Goal: Check status: Check status

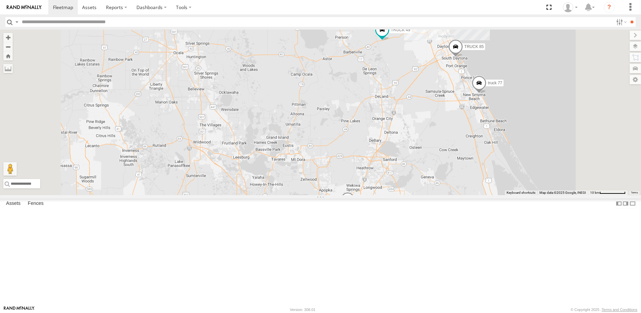
drag, startPoint x: 309, startPoint y: 240, endPoint x: 305, endPoint y: 162, distance: 78.9
click at [307, 171] on div "6 truck 77 TRUCK 85 TRUCK 49 Truck 55 TRUCK 58 TRUCK 99" at bounding box center [320, 112] width 641 height 165
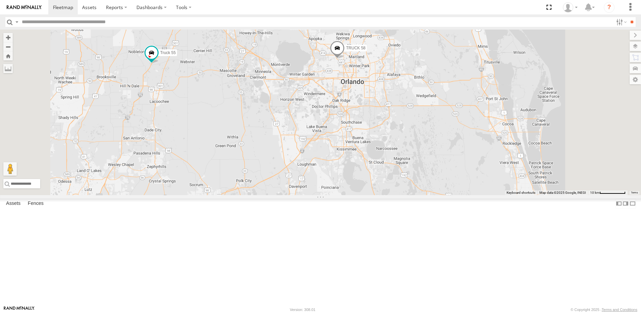
drag, startPoint x: 350, startPoint y: 100, endPoint x: 337, endPoint y: 137, distance: 39.2
click at [337, 137] on div "truck 77 TRUCK 85 TRUCK 49 Truck 55 TRUCK 58 TRUCK 99" at bounding box center [320, 112] width 641 height 165
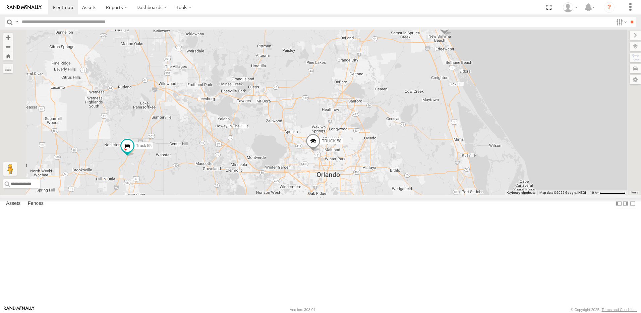
drag, startPoint x: 334, startPoint y: 82, endPoint x: 329, endPoint y: 128, distance: 45.8
click at [330, 127] on div "truck 77 TRUCK 85 TRUCK 49 Truck 55 TRUCK 58 TRUCK 99" at bounding box center [320, 112] width 641 height 165
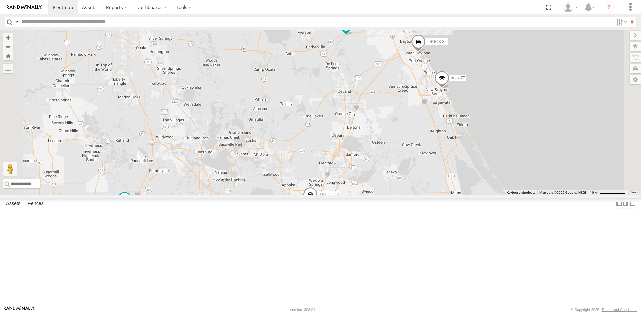
drag, startPoint x: 343, startPoint y: 93, endPoint x: 340, endPoint y: 128, distance: 35.7
click at [340, 129] on div "truck 77 TRUCK 85 TRUCK 49 Truck 55 TRUCK 58 TRUCK 99 6" at bounding box center [320, 112] width 641 height 165
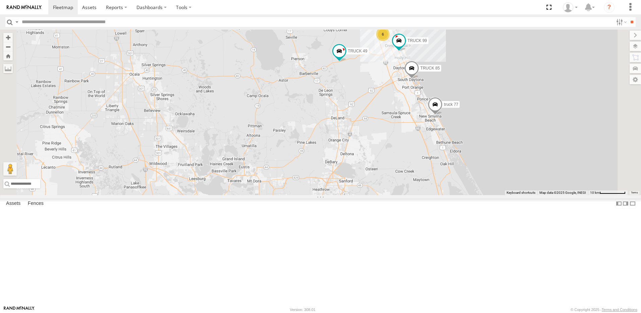
drag, startPoint x: 460, startPoint y: 141, endPoint x: 355, endPoint y: 128, distance: 106.4
click at [378, 128] on div "truck 77 TRUCK 85 TRUCK 49 Truck 55 TRUCK 58 TRUCK 99 6" at bounding box center [320, 112] width 641 height 165
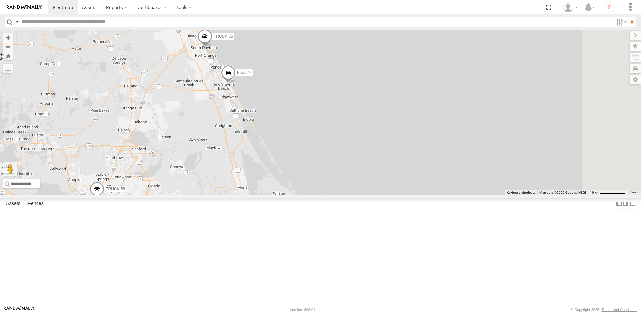
drag, startPoint x: 351, startPoint y: 117, endPoint x: 369, endPoint y: 118, distance: 17.8
click at [365, 117] on div "truck 77 TRUCK 85 TRUCK 49 Truck 55 TRUCK 58 TRUCK 99 6" at bounding box center [320, 112] width 641 height 165
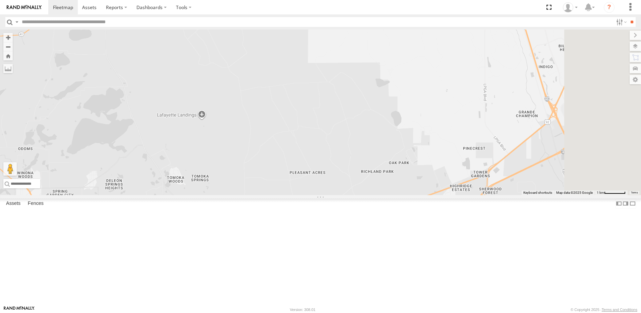
drag, startPoint x: 379, startPoint y: 128, endPoint x: 302, endPoint y: 110, distance: 79.6
click at [306, 111] on div "truck 77 TRUCK 85 TRUCK 49 Truck 55 TRUCK 58 TRUCK 99" at bounding box center [320, 112] width 641 height 165
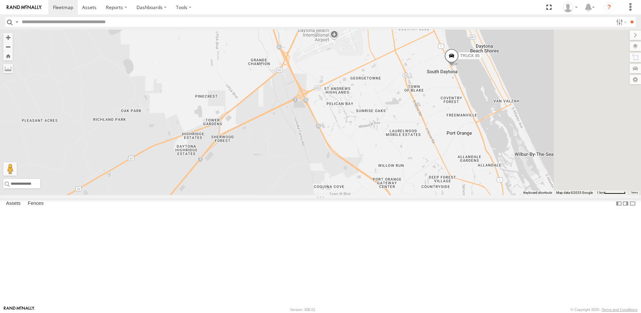
drag, startPoint x: 345, startPoint y: 115, endPoint x: 221, endPoint y: 101, distance: 124.2
click at [222, 101] on div "truck 77 TRUCK 85 TRUCK 49 Truck 55 TRUCK 58 TRUCK 99" at bounding box center [320, 112] width 641 height 165
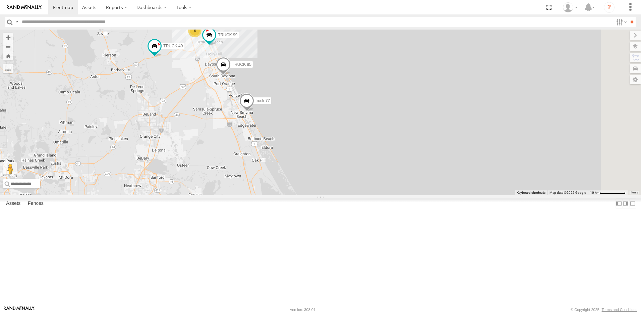
drag, startPoint x: 260, startPoint y: 75, endPoint x: 262, endPoint y: 122, distance: 47.0
click at [262, 122] on div "TRUCK 49 Truck 55 TRUCK 58 truck 77 TRUCK 85 6 TRUCK 99" at bounding box center [320, 112] width 641 height 165
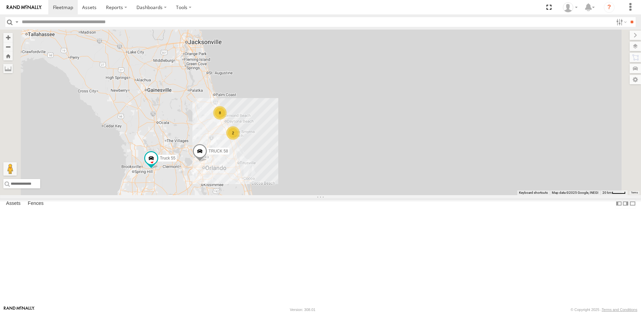
drag, startPoint x: 239, startPoint y: 84, endPoint x: 285, endPoint y: 157, distance: 86.0
click at [285, 158] on div "Truck 55 TRUCK 58 8 2" at bounding box center [320, 112] width 641 height 165
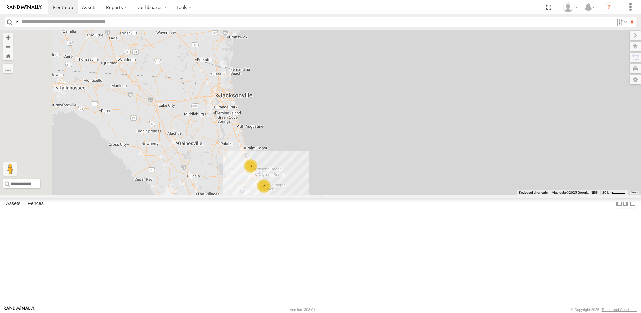
drag, startPoint x: 277, startPoint y: 162, endPoint x: 266, endPoint y: 127, distance: 36.1
click at [267, 133] on div "Truck 55 TRUCK 58 8 2" at bounding box center [320, 112] width 641 height 165
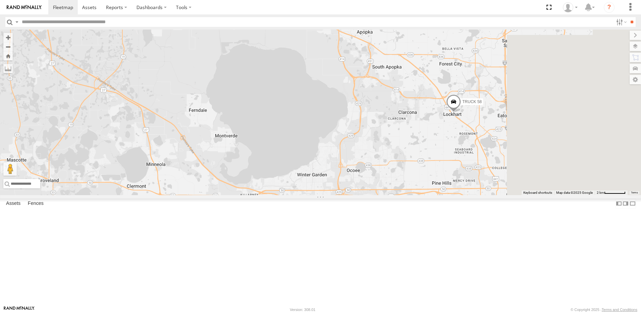
drag, startPoint x: 461, startPoint y: 227, endPoint x: 224, endPoint y: 188, distance: 239.8
click at [228, 189] on div "truck 77 TRUCK 85 Truck 55 TRUCK 58" at bounding box center [320, 112] width 641 height 165
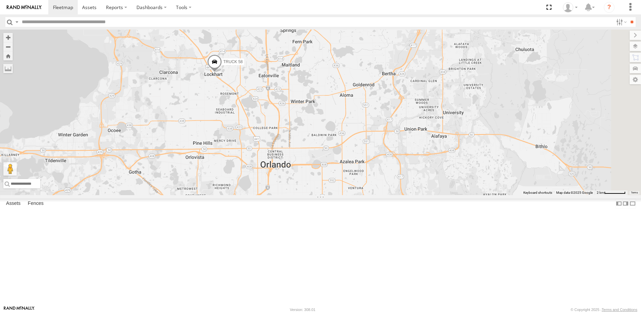
drag, startPoint x: 284, startPoint y: 182, endPoint x: 280, endPoint y: 189, distance: 7.7
click at [280, 189] on div "truck 77 TRUCK 85 Truck 55 TRUCK 58" at bounding box center [320, 112] width 641 height 165
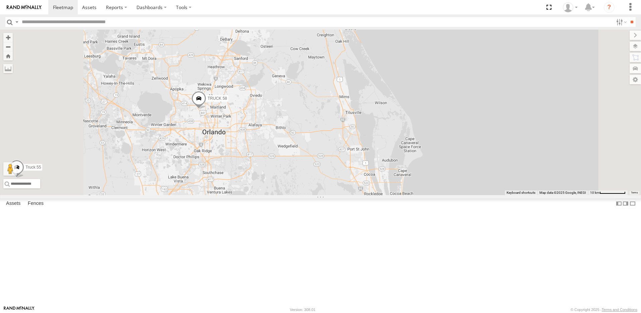
drag, startPoint x: 232, startPoint y: 169, endPoint x: 275, endPoint y: 176, distance: 43.4
click at [257, 171] on div "truck 77 TRUCK 85 Truck 55 TRUCK 58" at bounding box center [320, 112] width 641 height 165
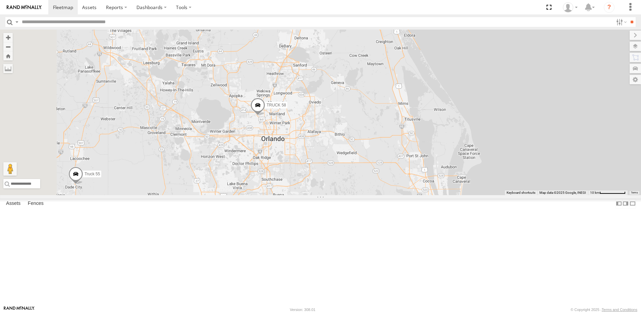
drag, startPoint x: 240, startPoint y: 168, endPoint x: 274, endPoint y: 171, distance: 34.3
click at [272, 171] on div "truck 77 TRUCK 85 Truck 55 TRUCK 58" at bounding box center [320, 112] width 641 height 165
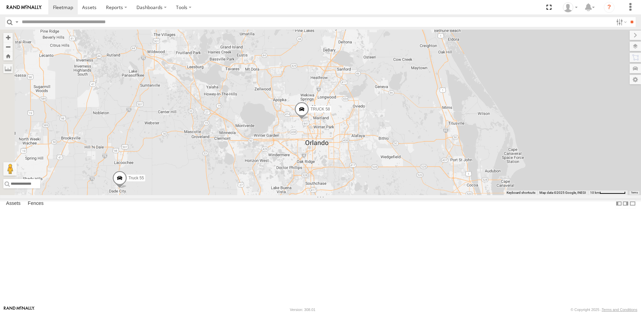
click at [275, 169] on div "truck 77 TRUCK 85 Truck 55 TRUCK 58" at bounding box center [320, 112] width 641 height 165
drag, startPoint x: 254, startPoint y: 188, endPoint x: 302, endPoint y: 174, distance: 50.2
click at [278, 174] on div "truck 77 TRUCK 85 Truck 55 TRUCK 58" at bounding box center [320, 112] width 641 height 165
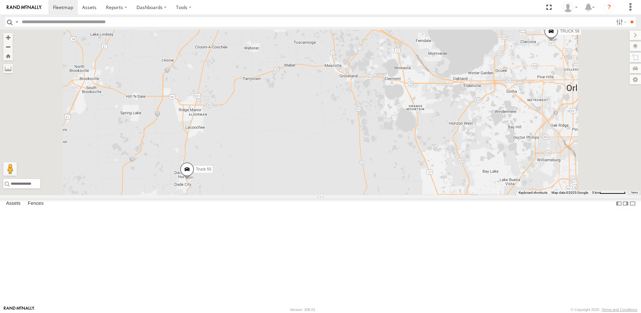
drag, startPoint x: 230, startPoint y: 240, endPoint x: 252, endPoint y: 190, distance: 54.2
click at [251, 192] on div "truck 77 TRUCK 85 Truck 55 TRUCK 58" at bounding box center [320, 112] width 641 height 165
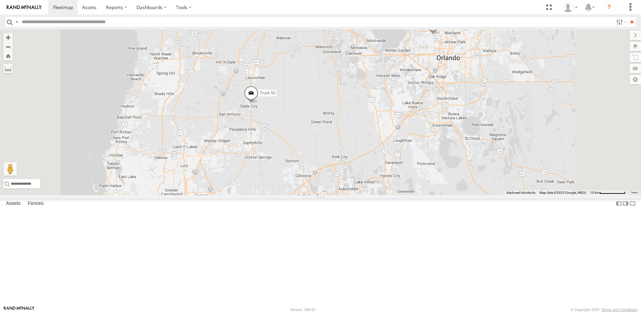
click at [0, 0] on link at bounding box center [0, 0] width 0 height 0
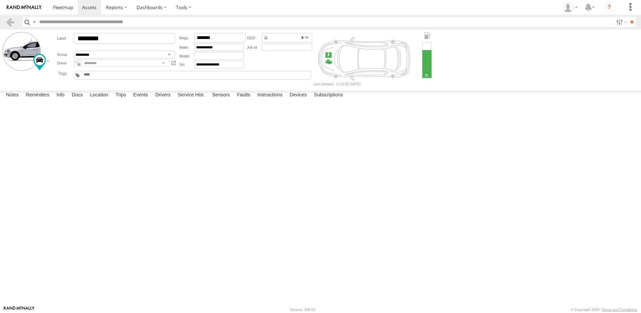
drag, startPoint x: 618, startPoint y: 95, endPoint x: 349, endPoint y: 19, distance: 279.3
click at [0, 0] on label at bounding box center [0, 0] width 0 height 0
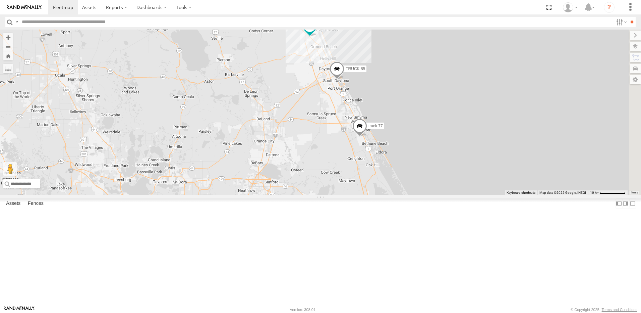
drag, startPoint x: 448, startPoint y: 149, endPoint x: 343, endPoint y: 227, distance: 130.9
click at [345, 195] on div "truck 77 TRUCK 85 Truck 55 TRUCK 58 TRUCK 49" at bounding box center [320, 112] width 641 height 165
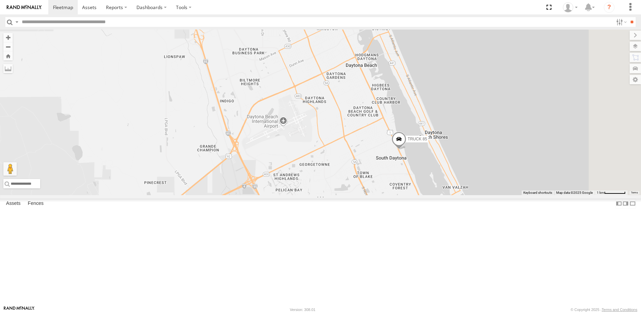
drag, startPoint x: 449, startPoint y: 224, endPoint x: 339, endPoint y: 234, distance: 110.7
click at [352, 195] on div "truck 77 TRUCK 85 Truck 55 TRUCK 58" at bounding box center [320, 112] width 641 height 165
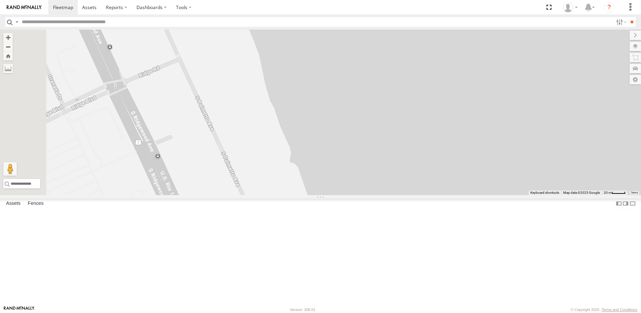
drag, startPoint x: 306, startPoint y: 188, endPoint x: 412, endPoint y: 232, distance: 115.2
click at [392, 195] on div "truck 77 TRUCK 85 Truck 55 TRUCK 58" at bounding box center [320, 112] width 641 height 165
